Goal: Task Accomplishment & Management: Use online tool/utility

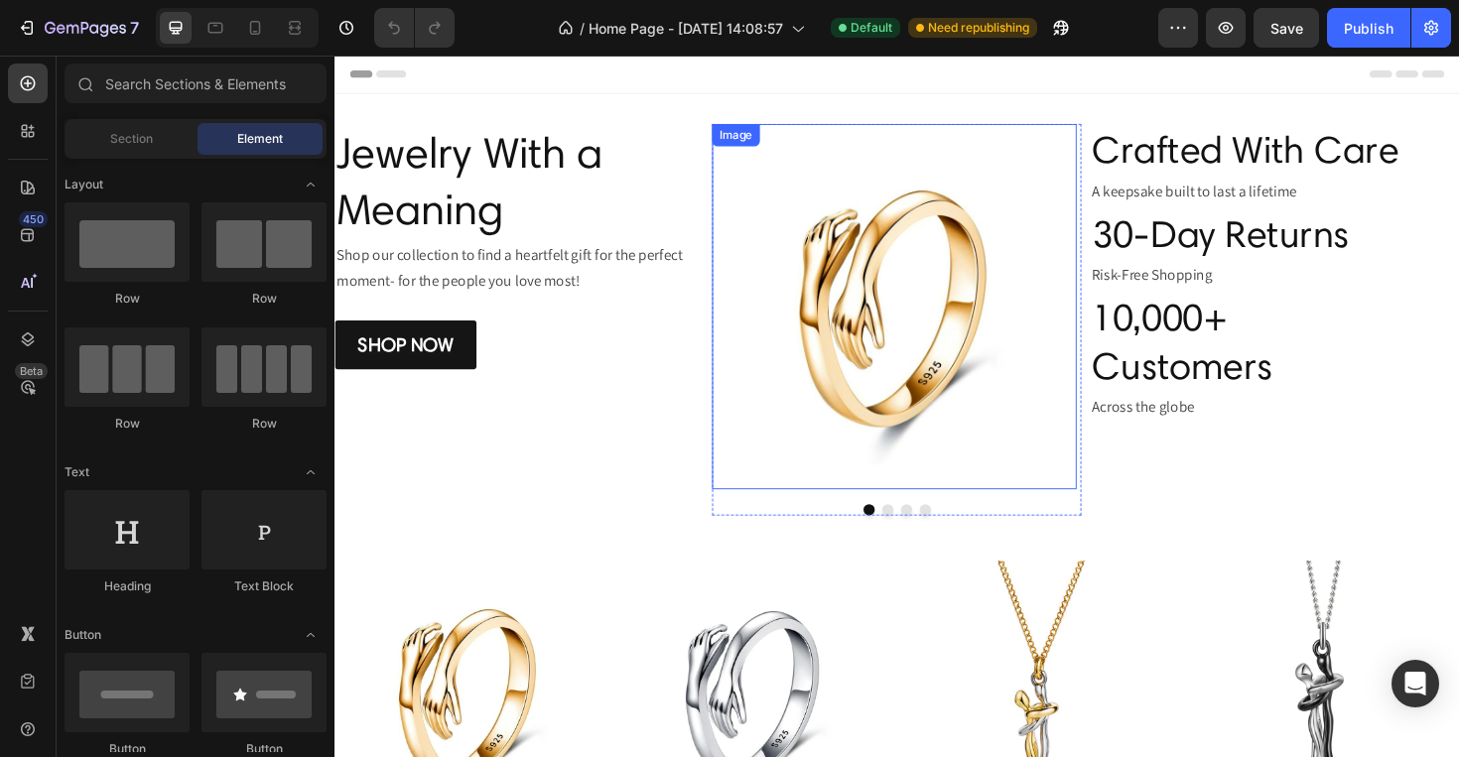
click at [772, 409] on img at bounding box center [928, 321] width 387 height 387
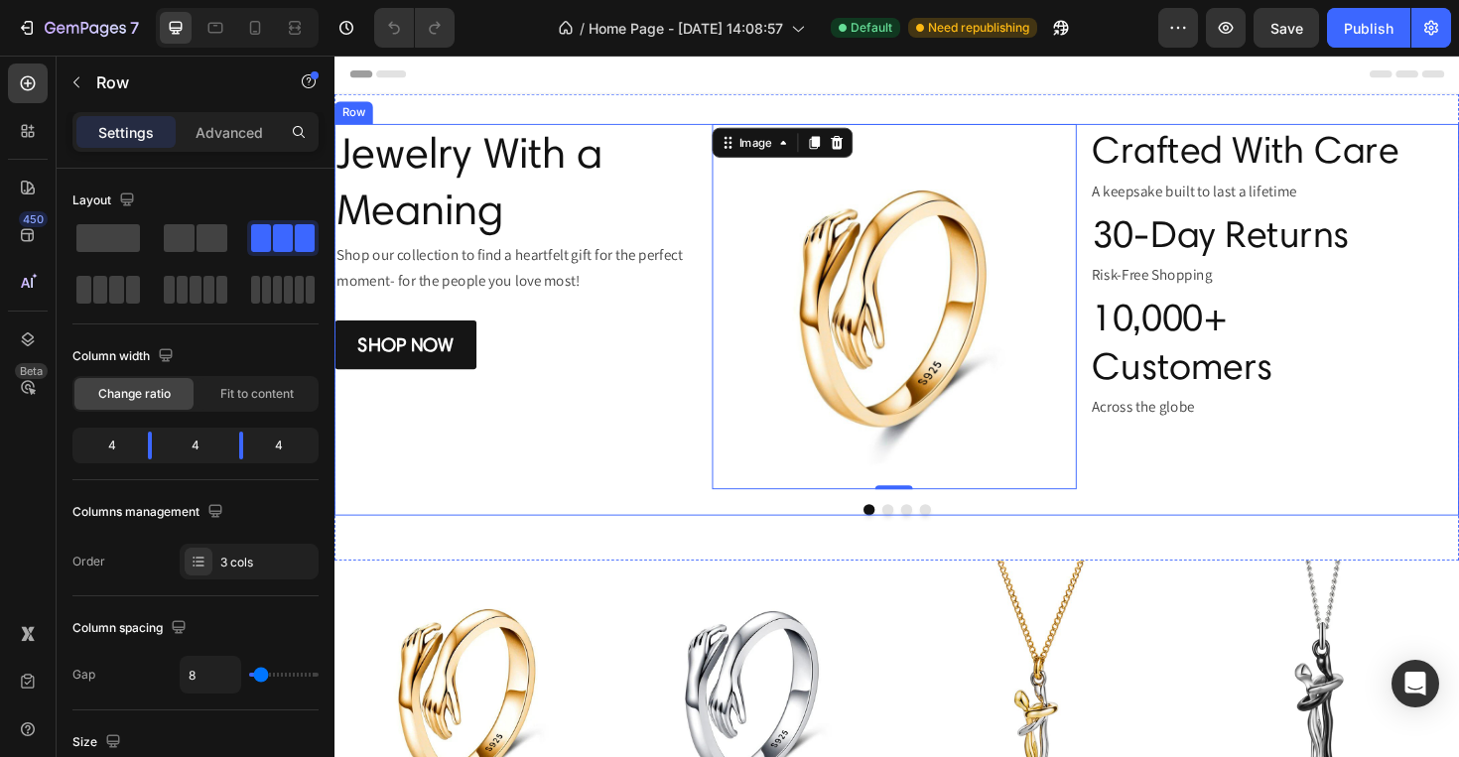
click at [686, 421] on div "Image Jewelry With a Meaning Heading Shop our collection to find a heartfelt gi…" at bounding box center [531, 335] width 392 height 415
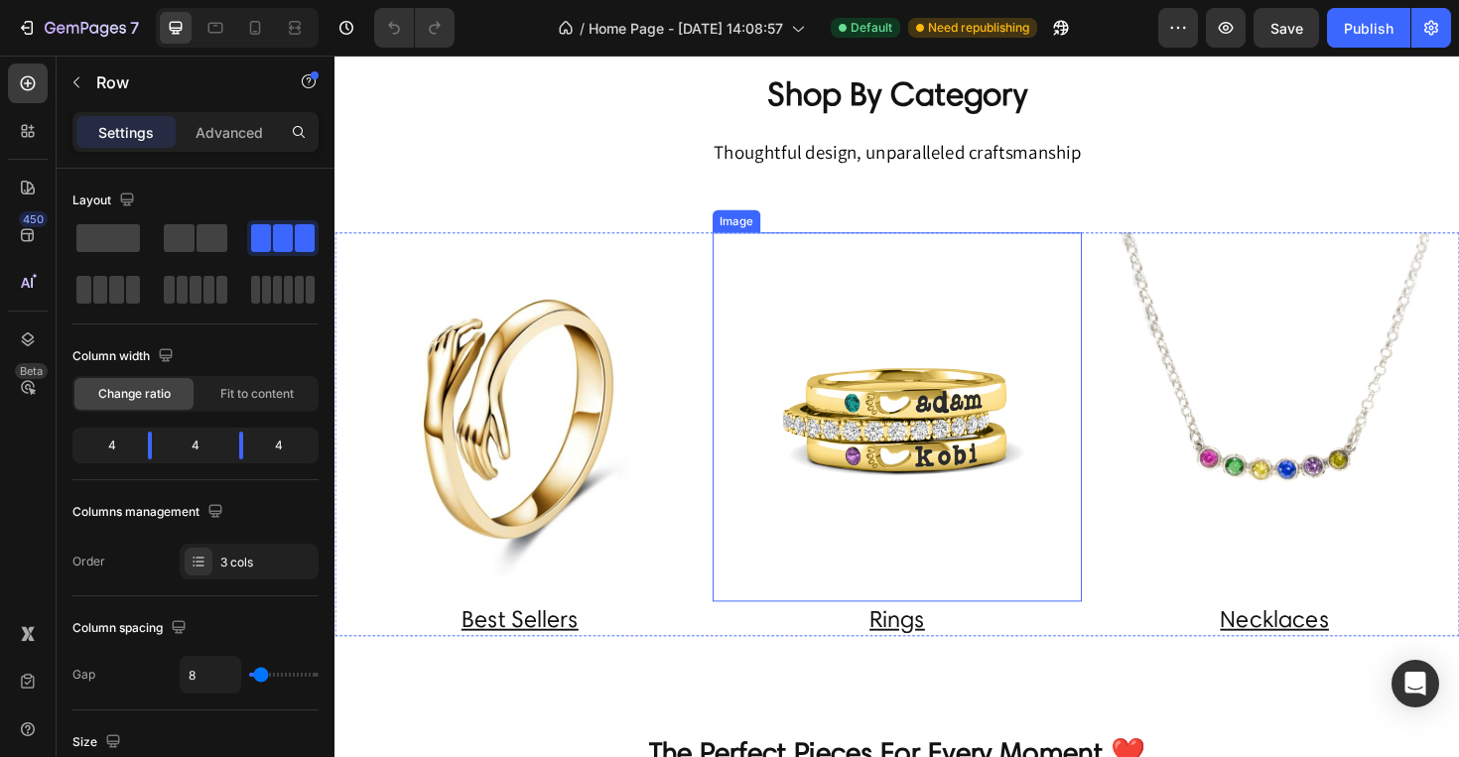
scroll to position [1694, 0]
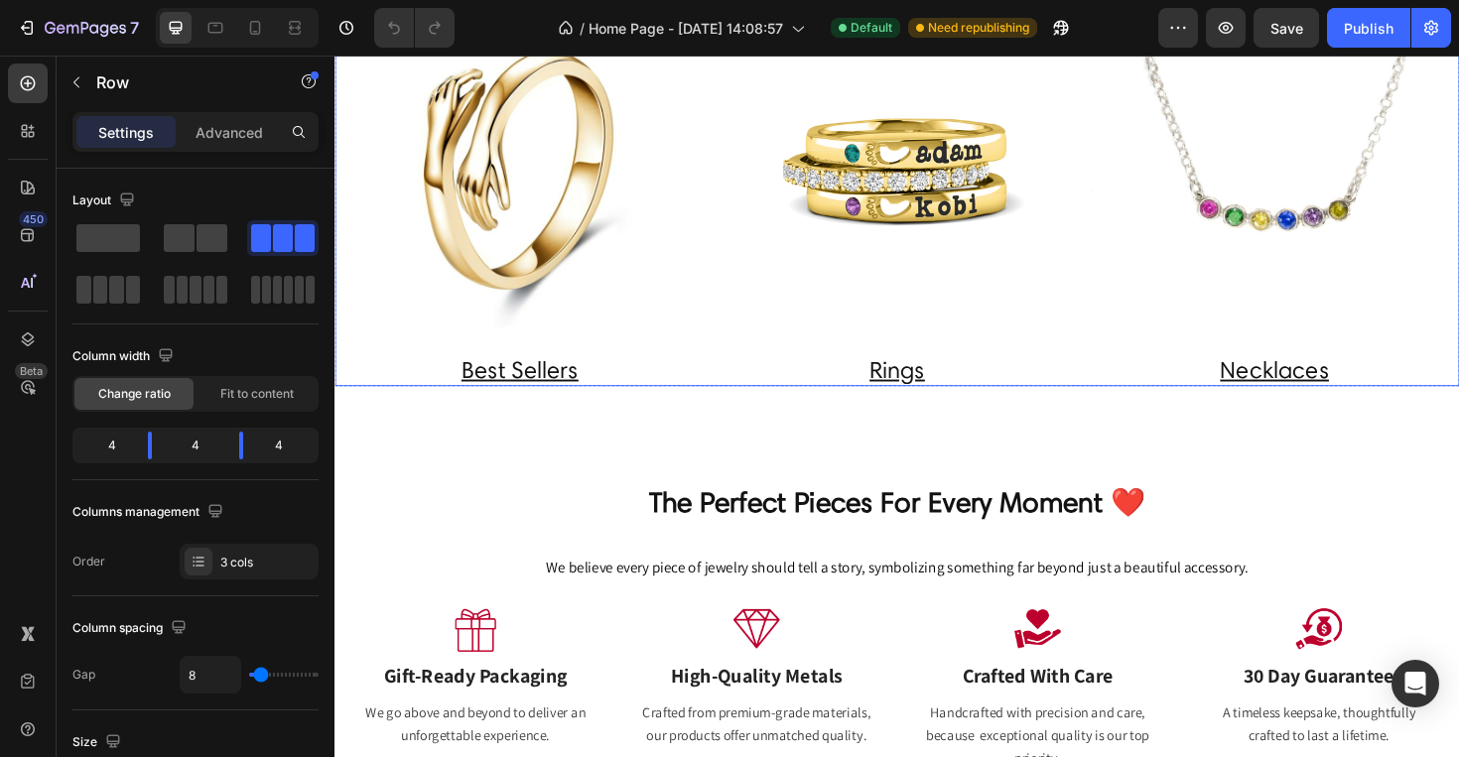
click at [726, 374] on div "Image Best Sellers Heading Image Rings Heading Image Necklaces Heading Row" at bounding box center [930, 192] width 1191 height 428
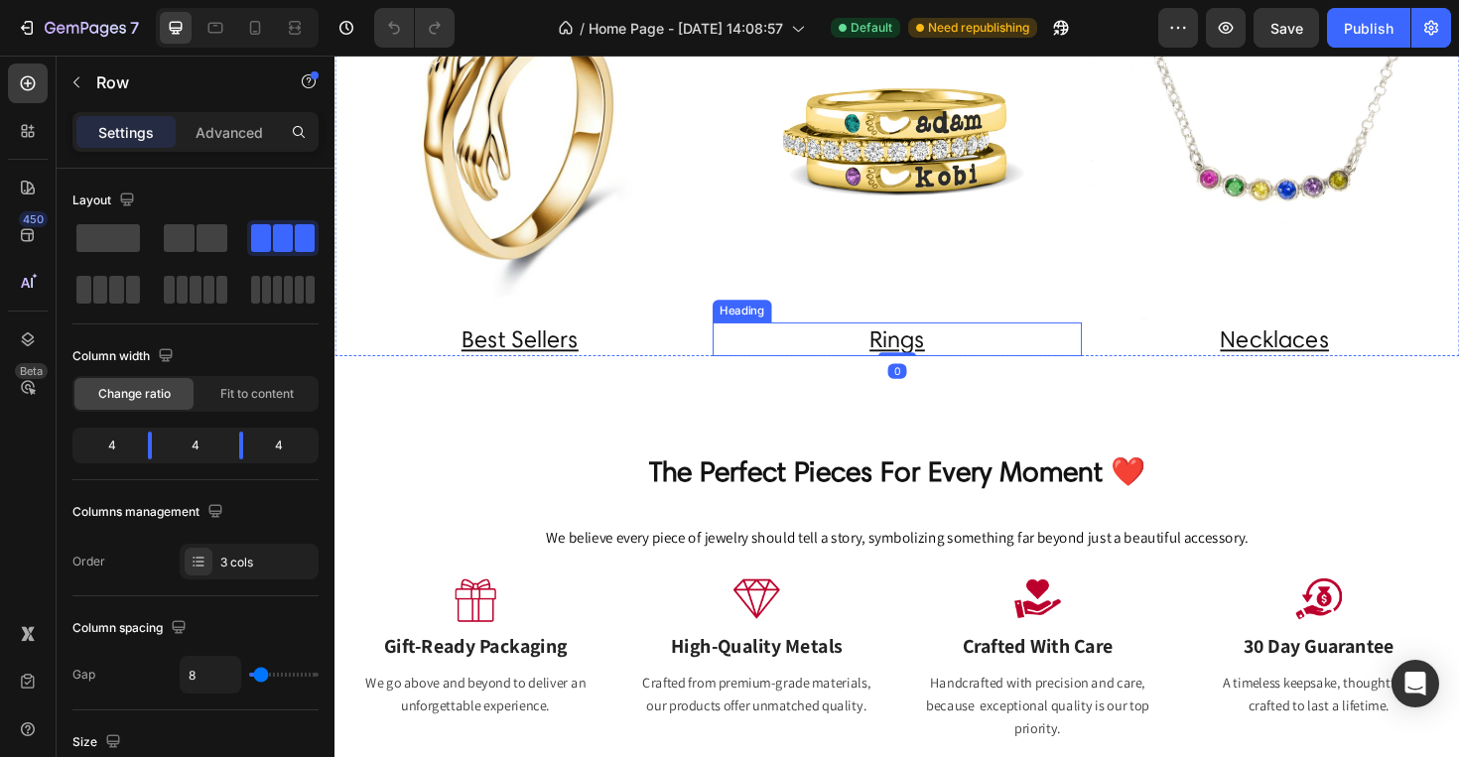
scroll to position [1885, 0]
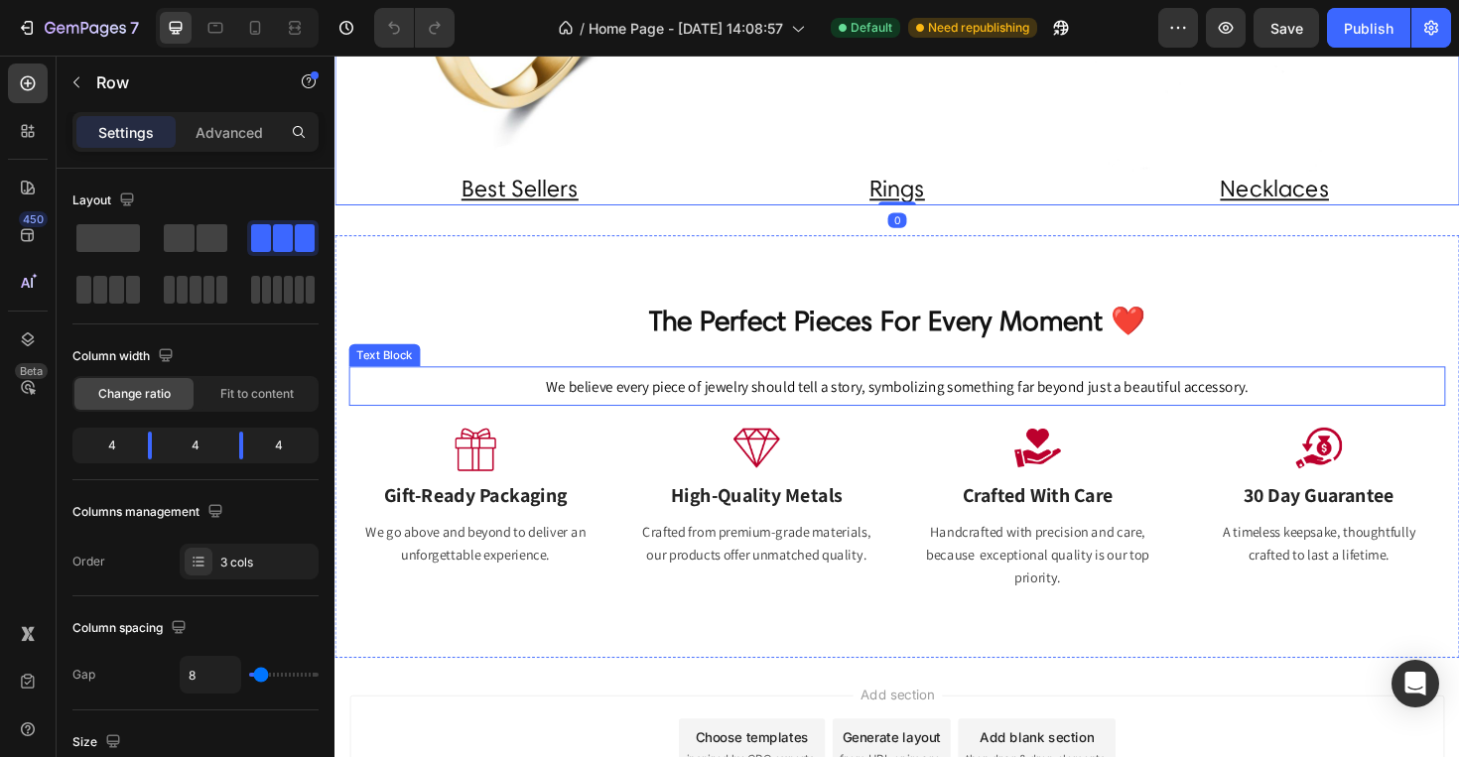
click at [739, 420] on div "We believe every piece of jewelry should tell a story, symbolizing something fa…" at bounding box center [929, 406] width 1161 height 42
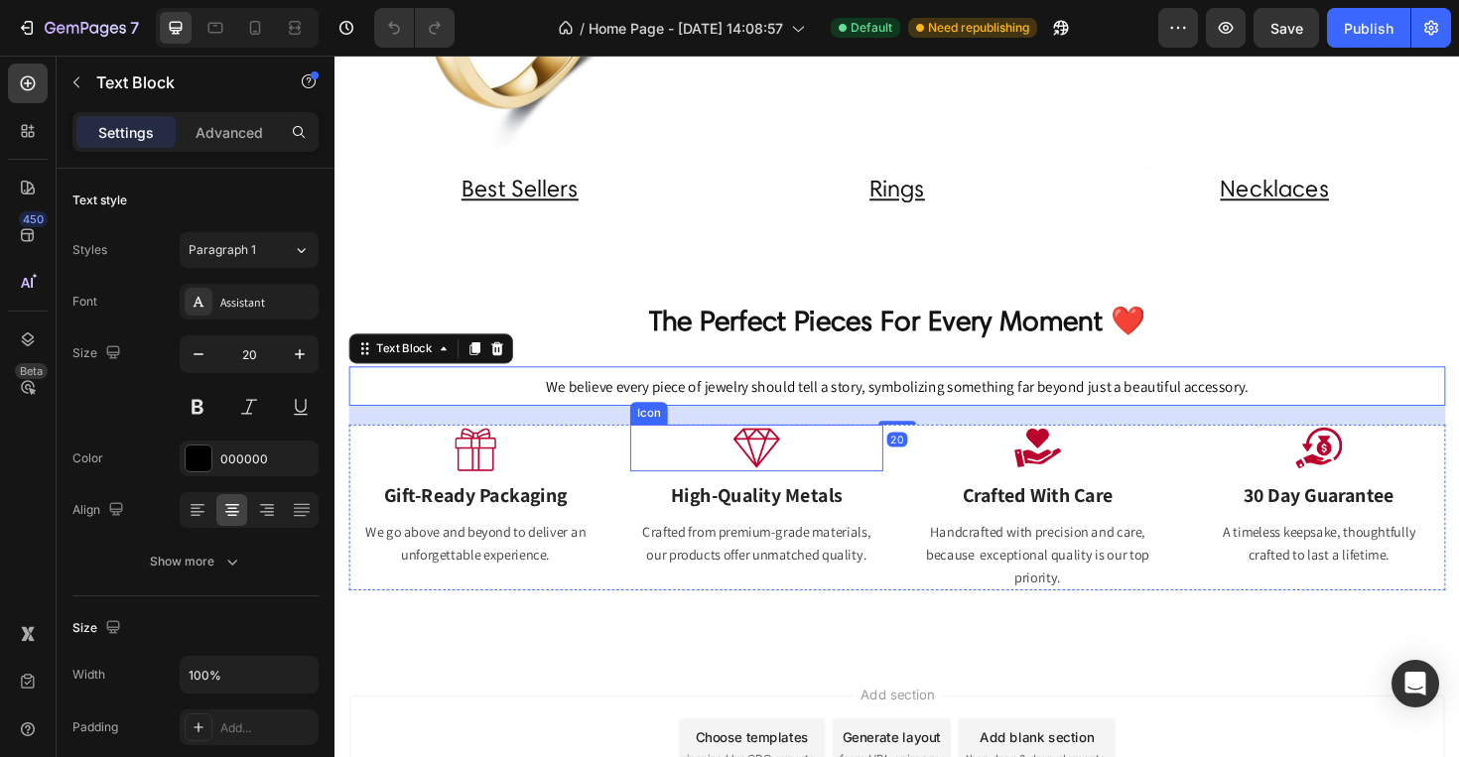
click at [697, 487] on div "Icon" at bounding box center [781, 472] width 268 height 50
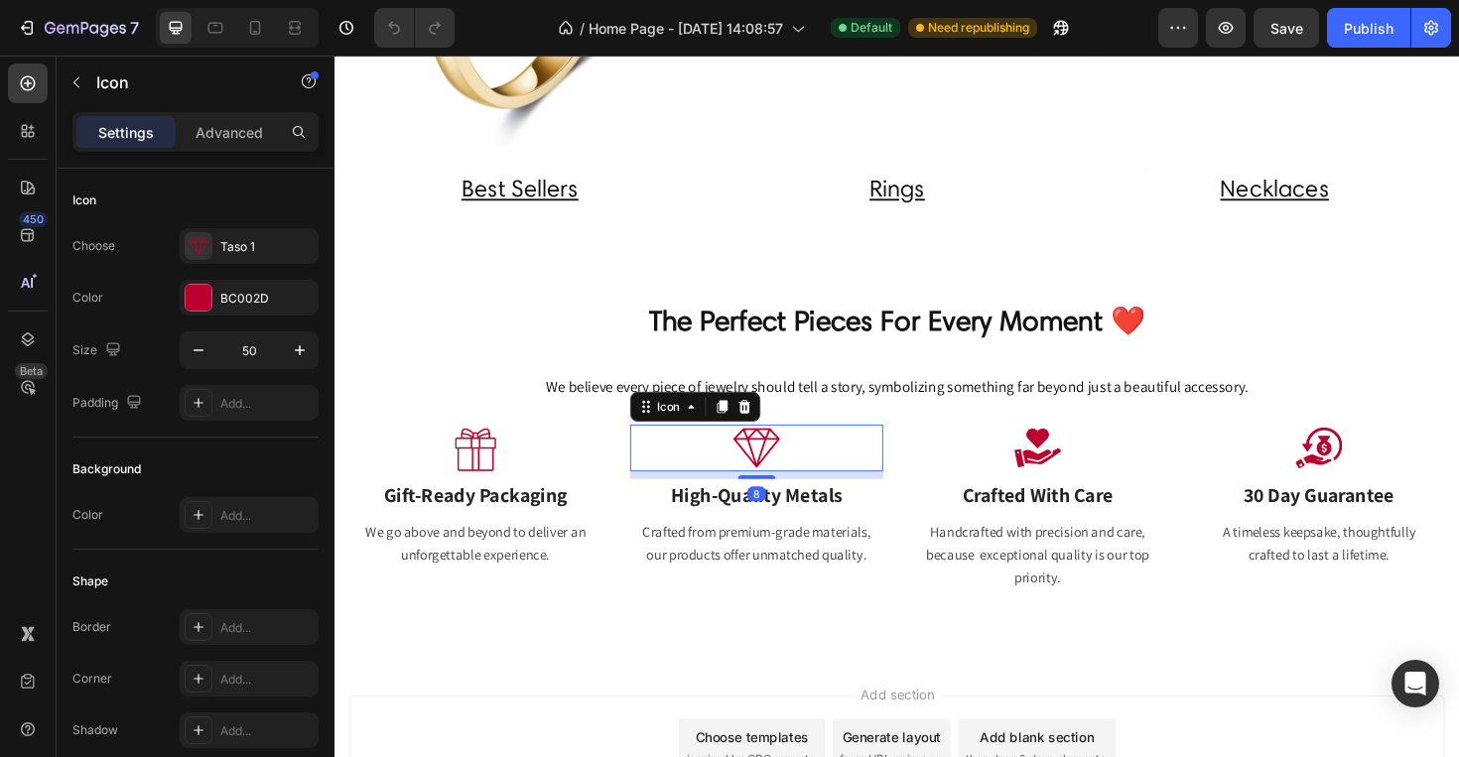
click at [632, 522] on div "Icon Gift-Ready Packaging Text Block We go above and beyond to deliver an unfor…" at bounding box center [929, 535] width 1161 height 177
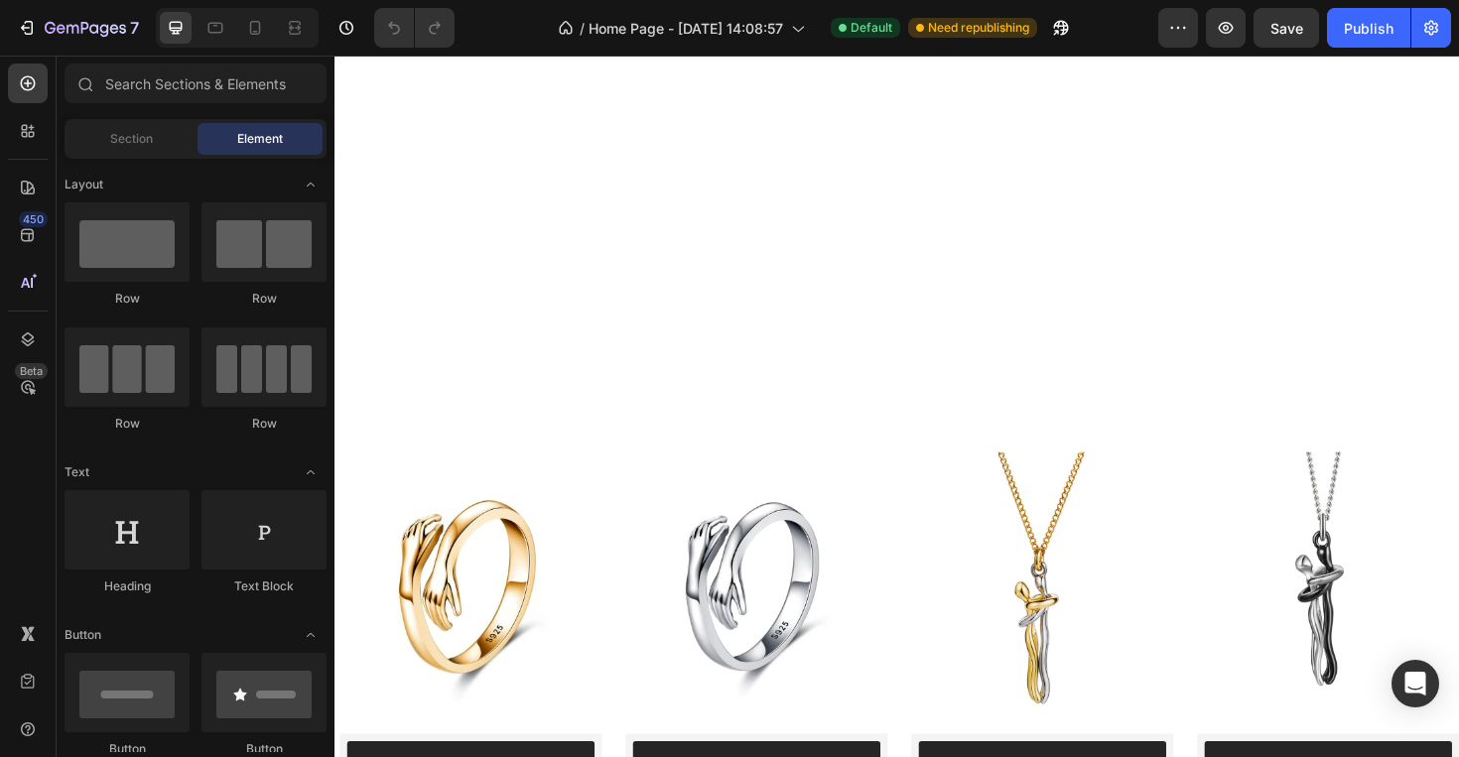
scroll to position [0, 0]
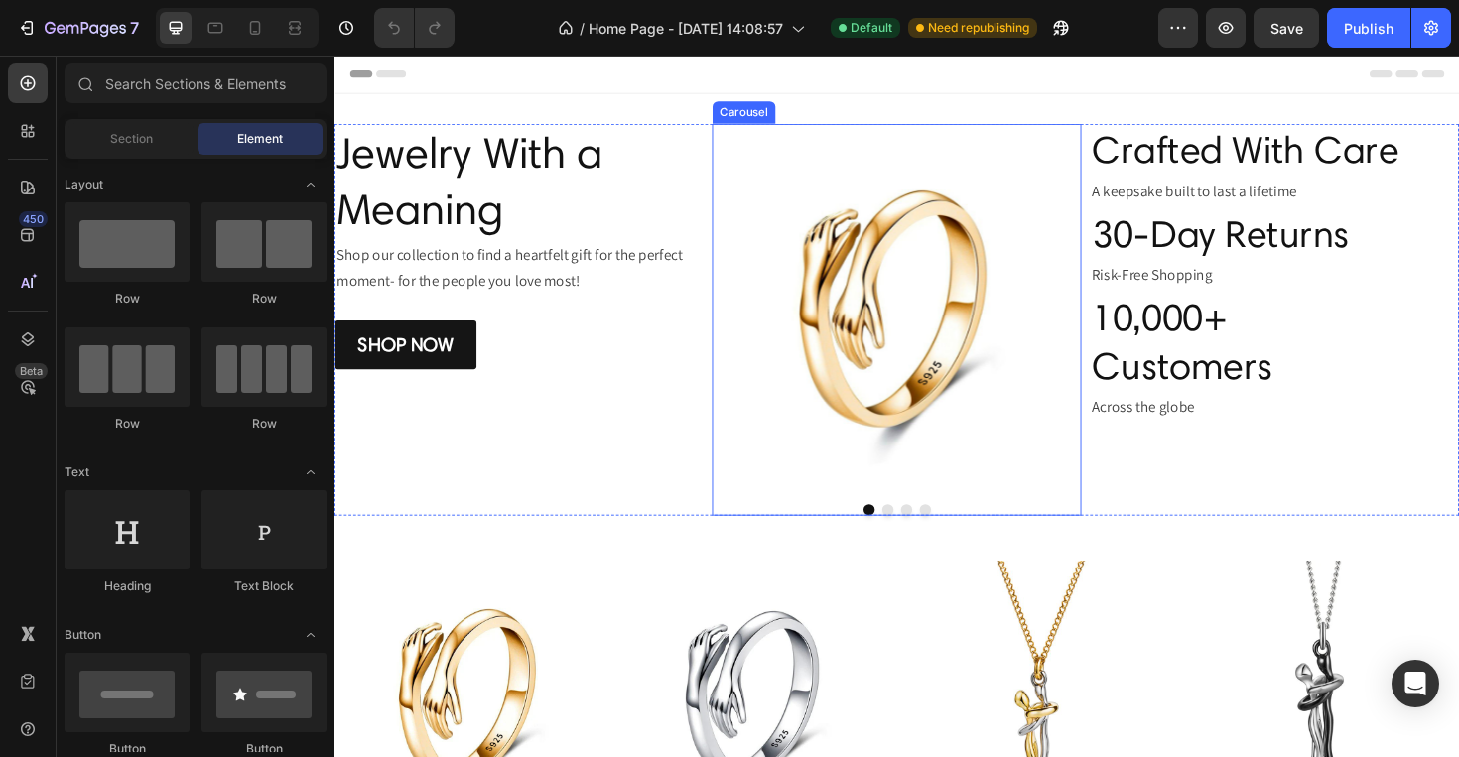
click at [914, 533] on button "Dot" at bounding box center [920, 537] width 12 height 12
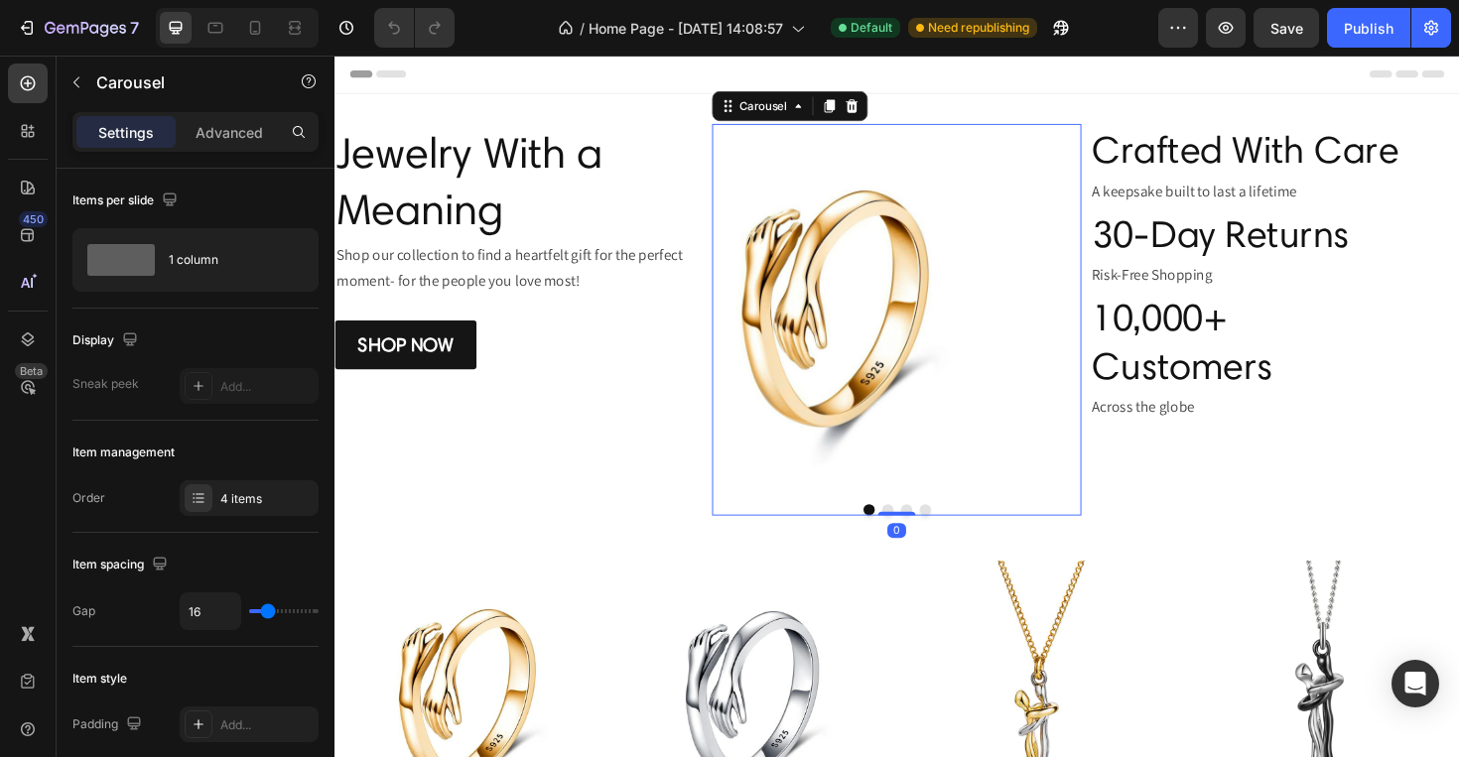
click at [938, 535] on div at bounding box center [931, 537] width 392 height 12
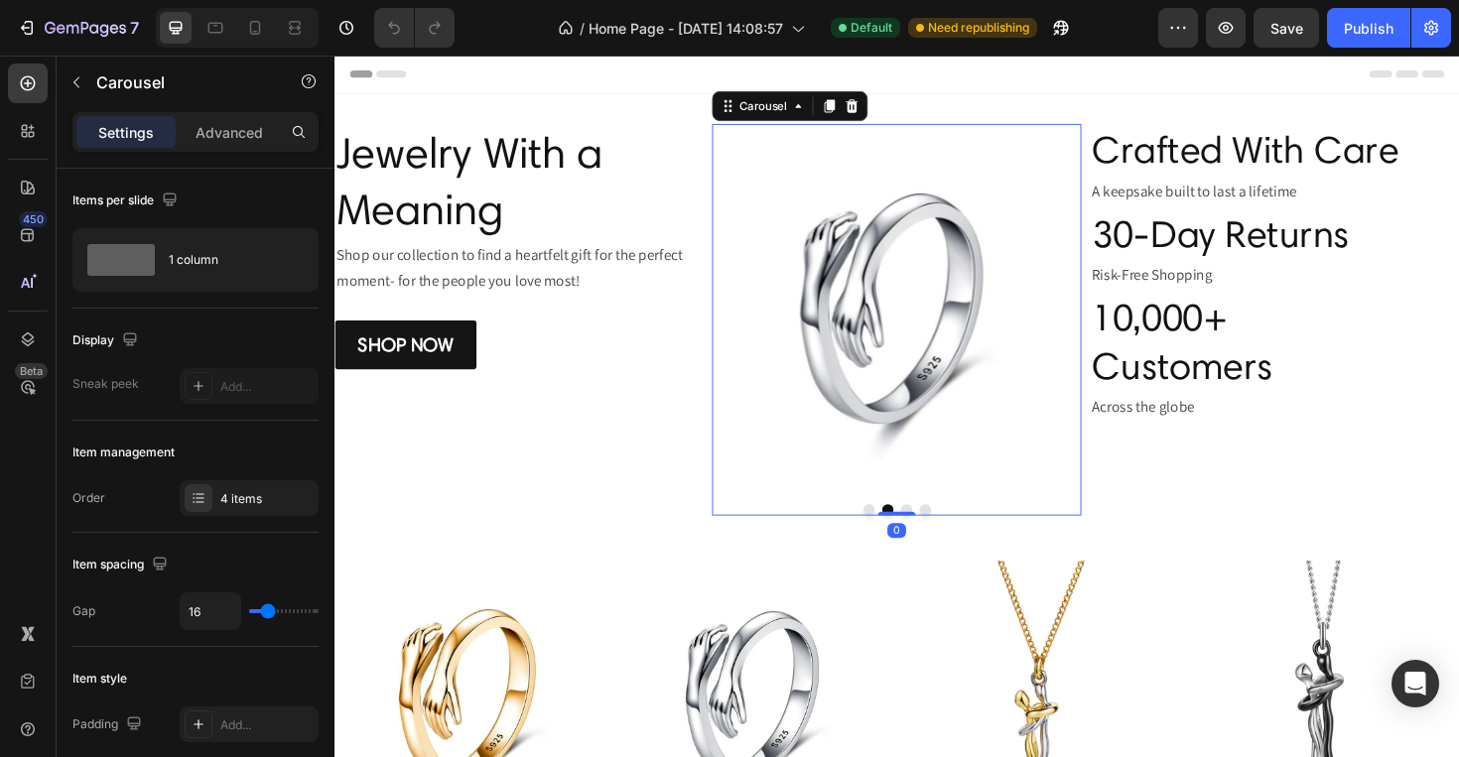
click at [924, 534] on div at bounding box center [931, 537] width 392 height 12
click at [935, 533] on button "Dot" at bounding box center [940, 537] width 12 height 12
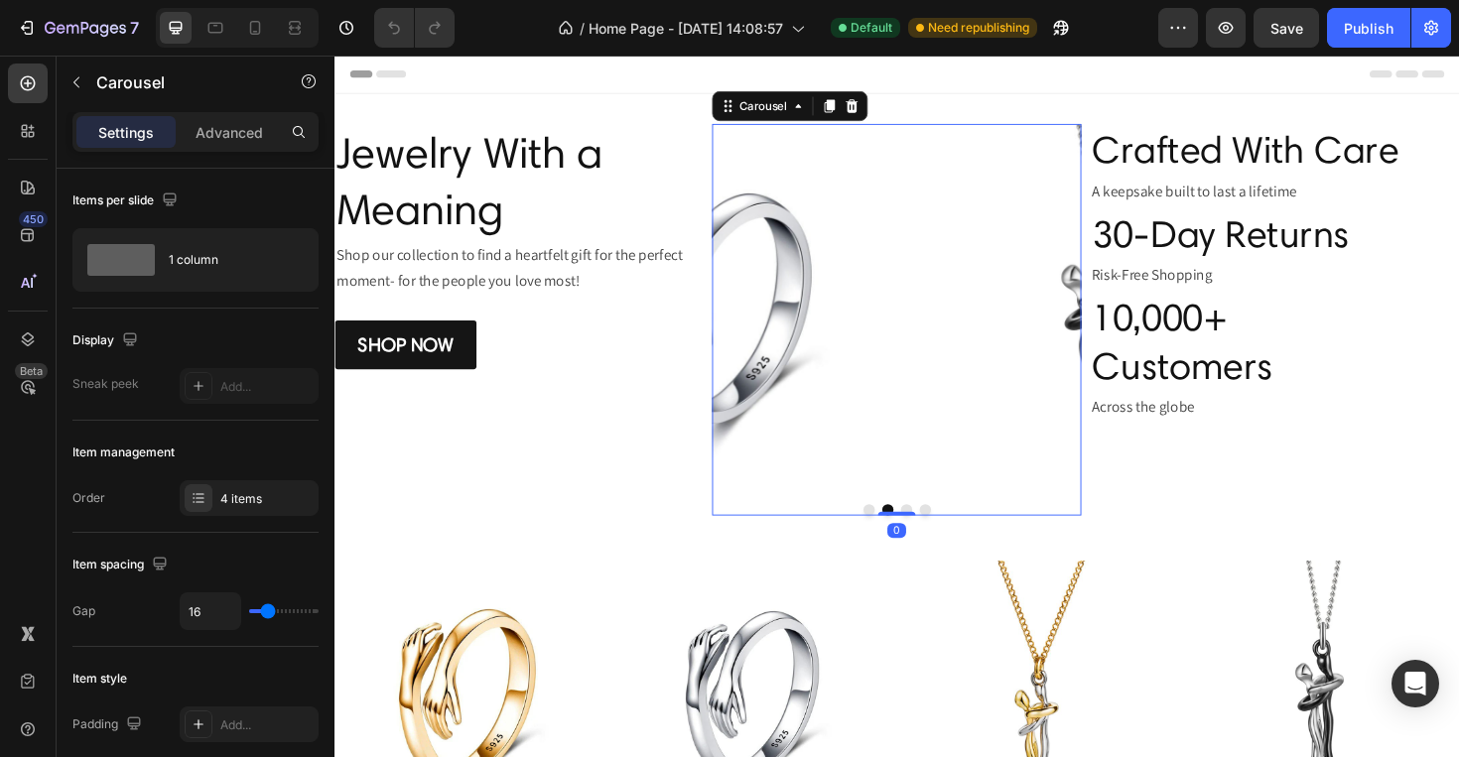
click at [954, 535] on button "Dot" at bounding box center [960, 537] width 12 height 12
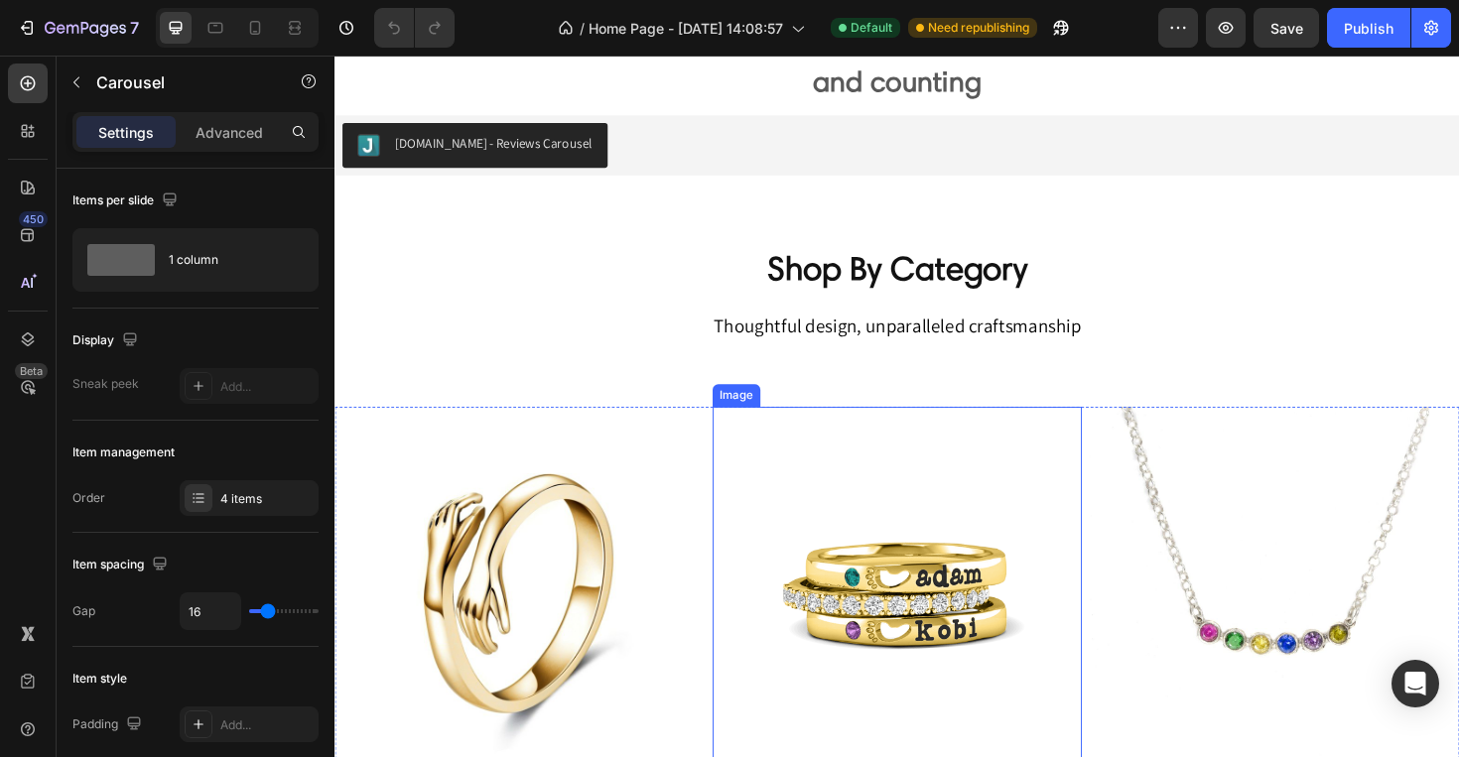
scroll to position [1360, 0]
